Goal: Task Accomplishment & Management: Use online tool/utility

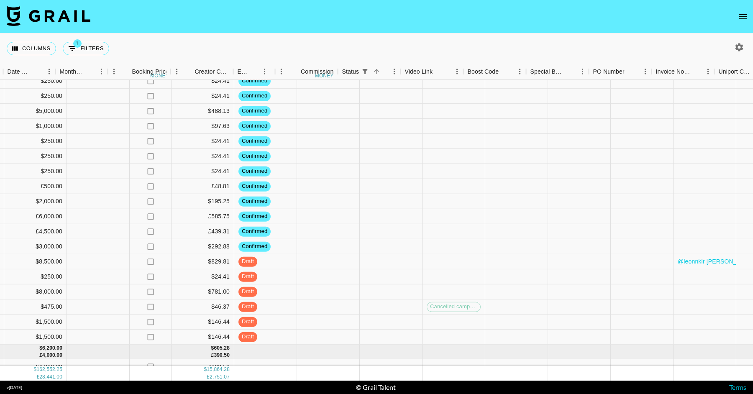
scroll to position [1571, 702]
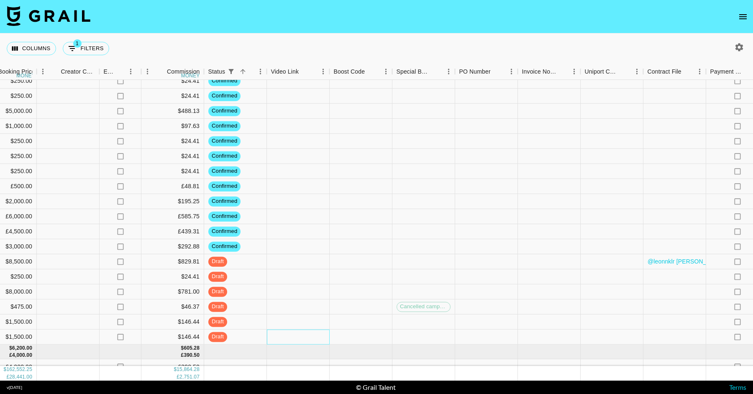
click at [296, 338] on div at bounding box center [298, 337] width 63 height 15
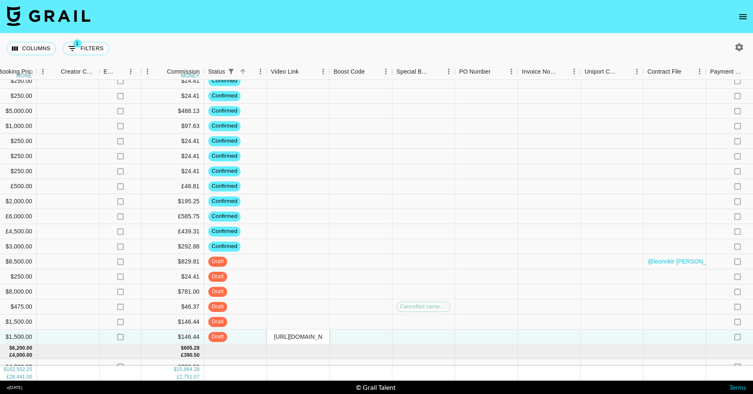
scroll to position [0, 200]
type input "[URL][DOMAIN_NAME]"
click at [305, 303] on div at bounding box center [298, 307] width 63 height 15
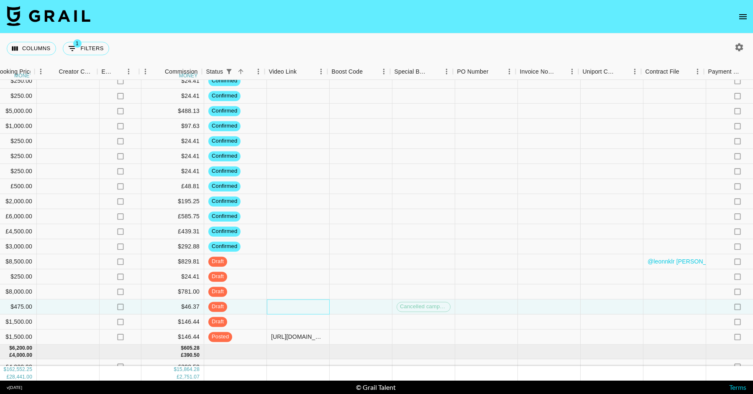
scroll to position [1571, 831]
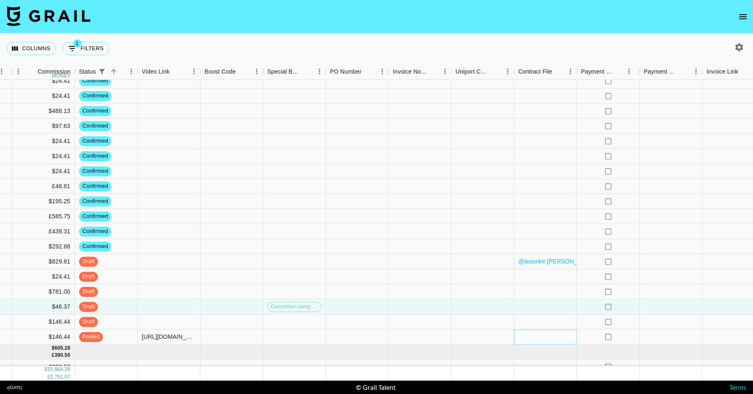
click at [547, 331] on div at bounding box center [545, 337] width 63 height 15
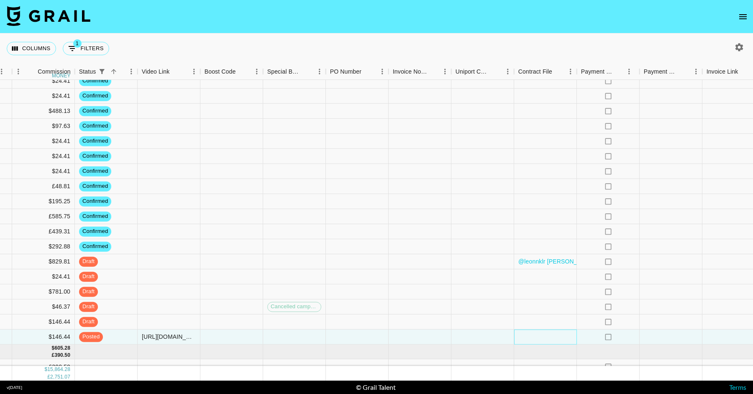
click at [547, 331] on div at bounding box center [545, 337] width 63 height 15
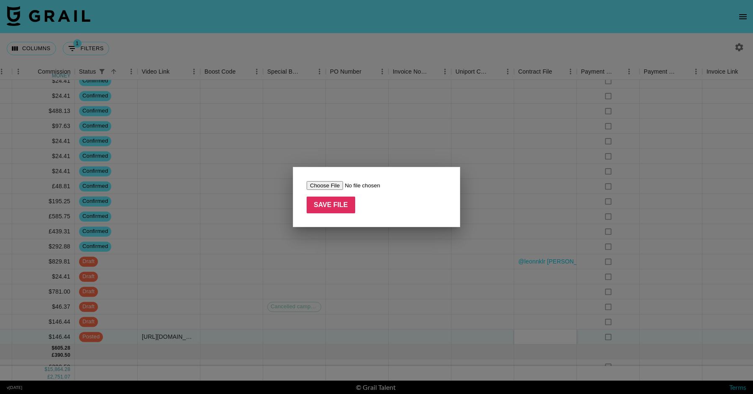
click at [334, 184] on input "file" at bounding box center [360, 185] width 106 height 9
type input "C:\fakepath\August-[PolyBuzz] Contract for @gil_liany.pdf"
click at [350, 210] on input "Save File" at bounding box center [331, 205] width 49 height 17
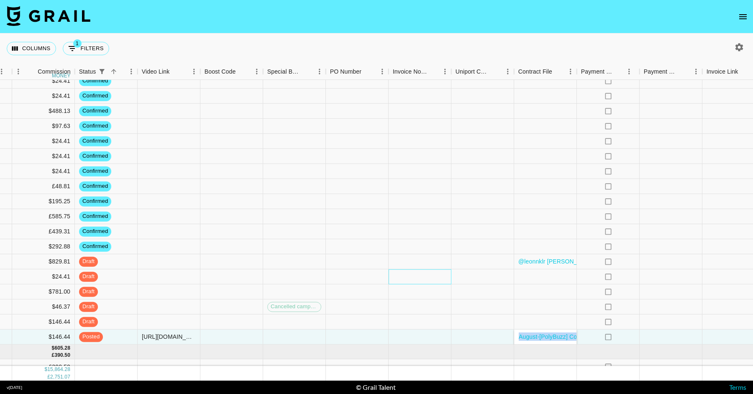
click at [401, 279] on div at bounding box center [420, 276] width 63 height 15
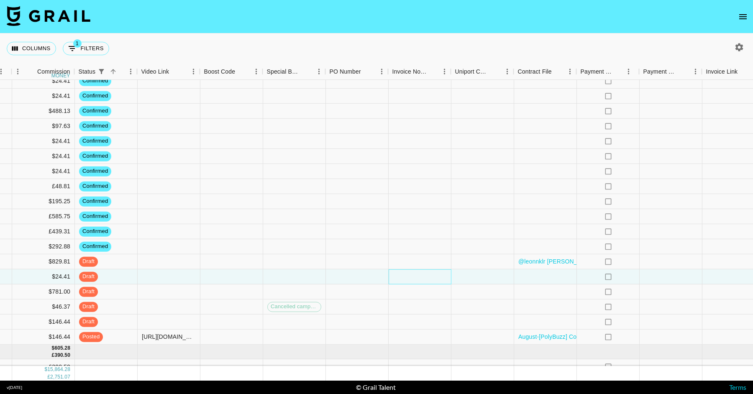
scroll to position [1571, 876]
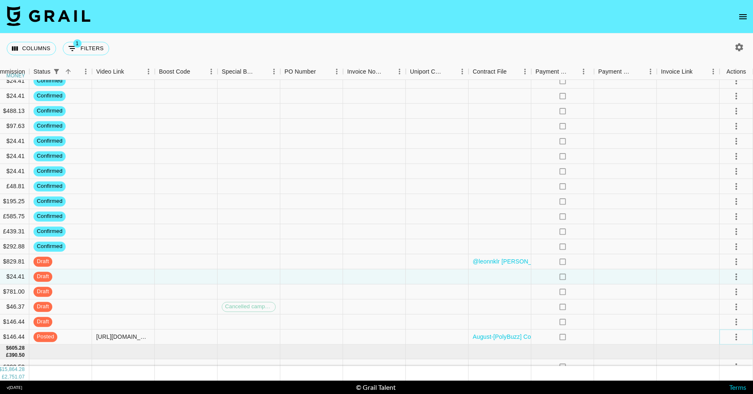
click at [740, 332] on icon "select merge strategy" at bounding box center [736, 337] width 10 height 10
click at [722, 317] on div "Approve" at bounding box center [718, 319] width 26 height 10
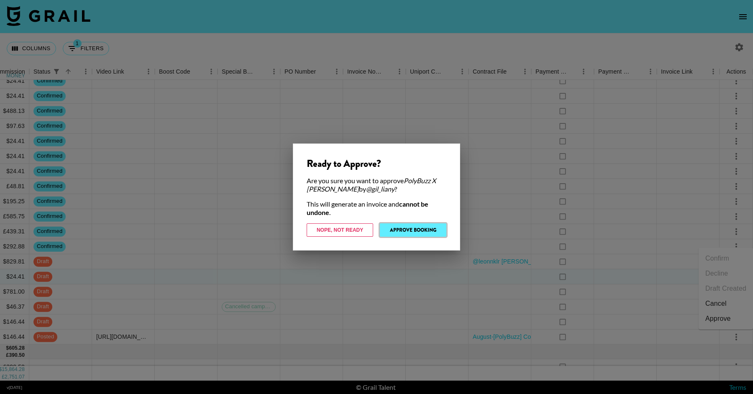
click at [428, 226] on button "Approve Booking" at bounding box center [413, 229] width 67 height 13
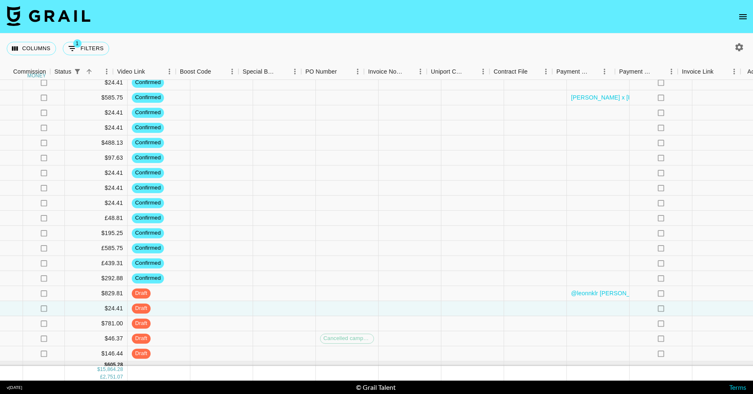
scroll to position [1554, 876]
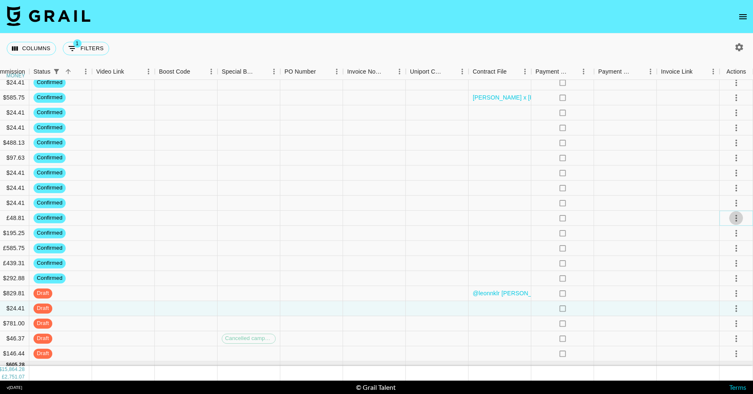
click at [736, 217] on icon "select merge strategy" at bounding box center [736, 218] width 10 height 10
click at [726, 263] on li "Draft Created" at bounding box center [726, 266] width 54 height 15
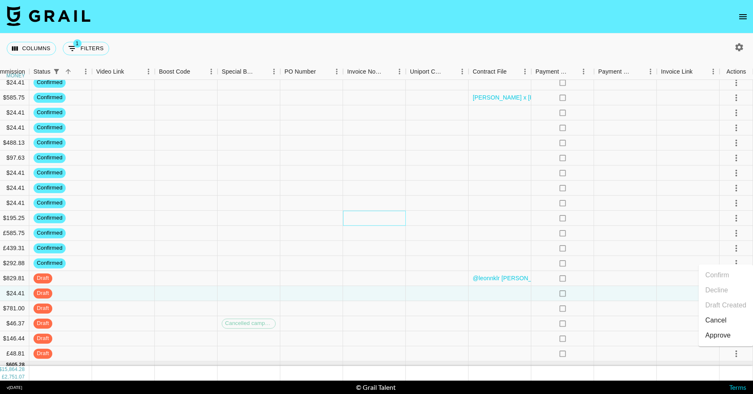
click at [361, 219] on div at bounding box center [374, 218] width 63 height 15
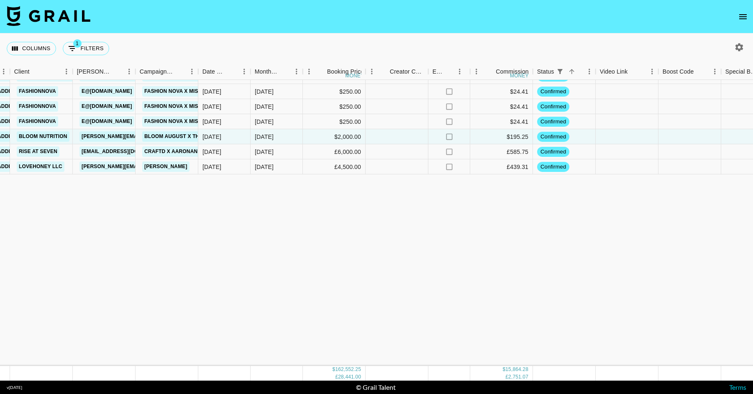
scroll to position [1380, 373]
